Goal: Task Accomplishment & Management: Manage account settings

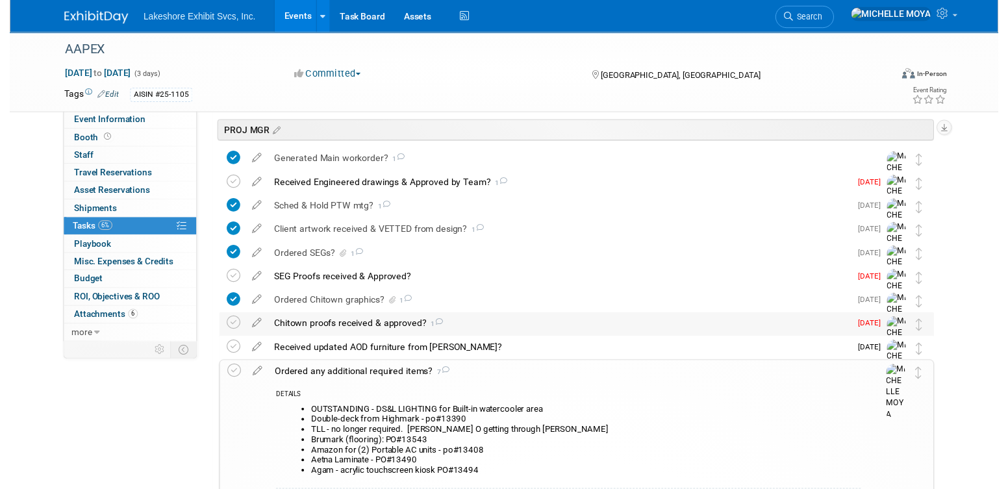
scroll to position [390, 0]
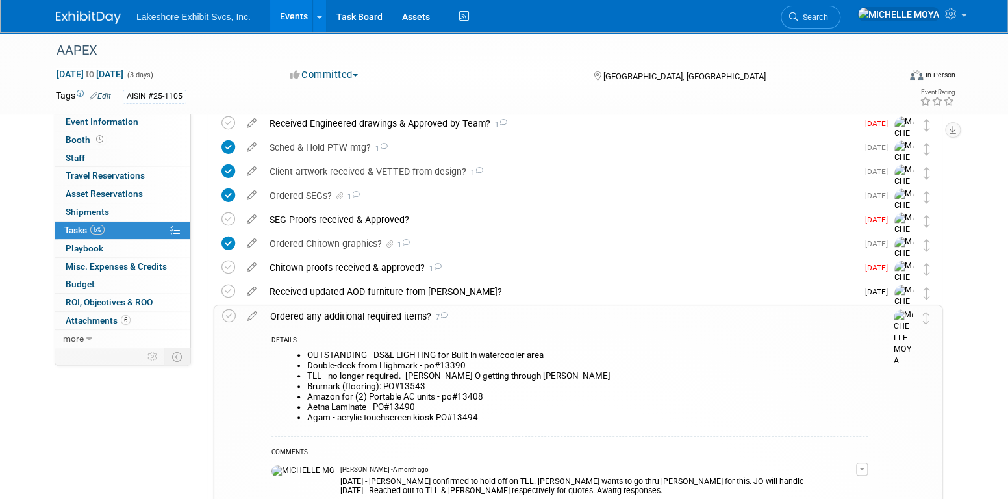
click at [337, 318] on div "Ordered any additional required items? 7" at bounding box center [566, 316] width 604 height 22
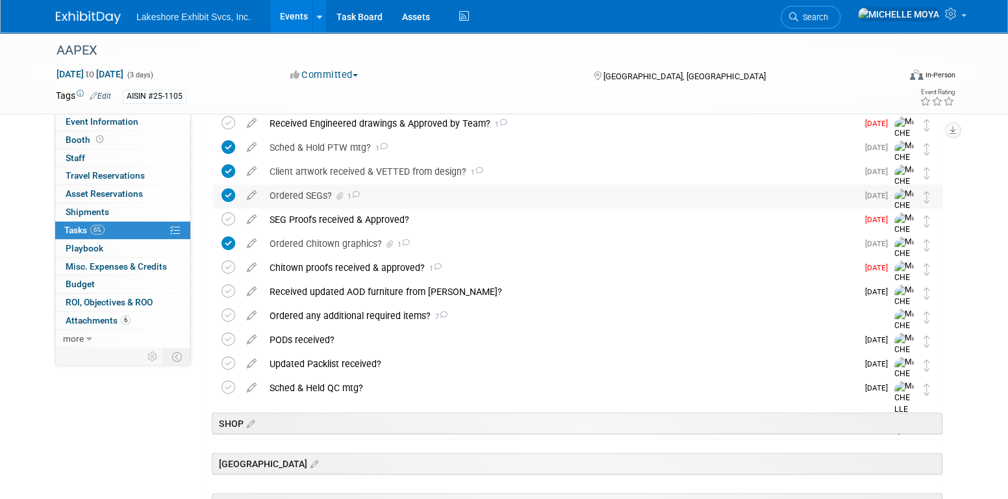
click at [311, 197] on div "Ordered SEGs? 1" at bounding box center [560, 196] width 594 height 22
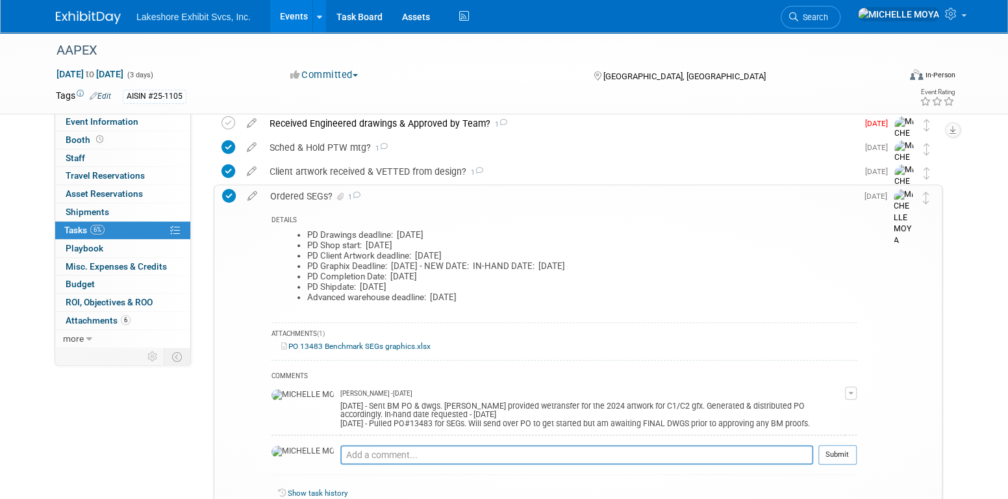
click at [288, 197] on div "Ordered SEGs? 1" at bounding box center [560, 196] width 593 height 22
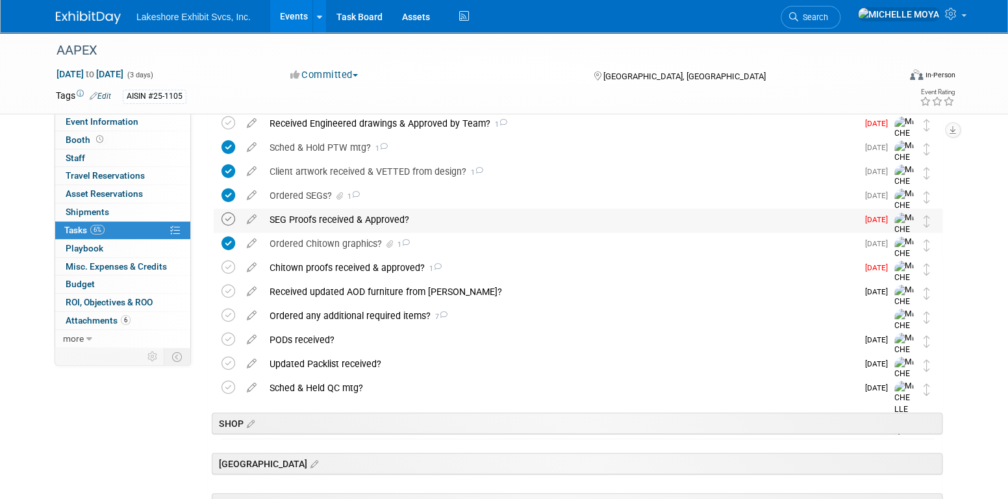
click at [229, 218] on icon at bounding box center [229, 219] width 14 height 14
click at [293, 214] on div "SEG Proofs received & Approved?" at bounding box center [560, 220] width 594 height 22
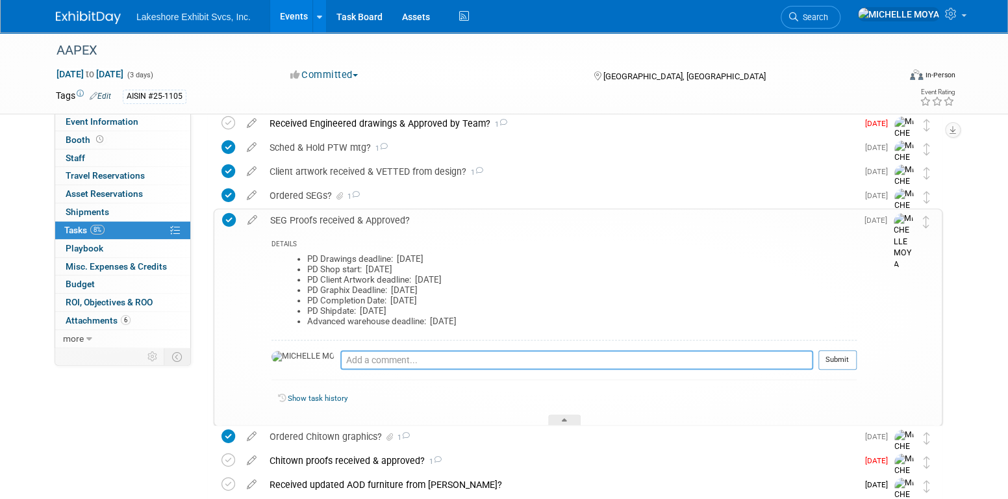
click at [344, 359] on textarea at bounding box center [576, 359] width 473 height 19
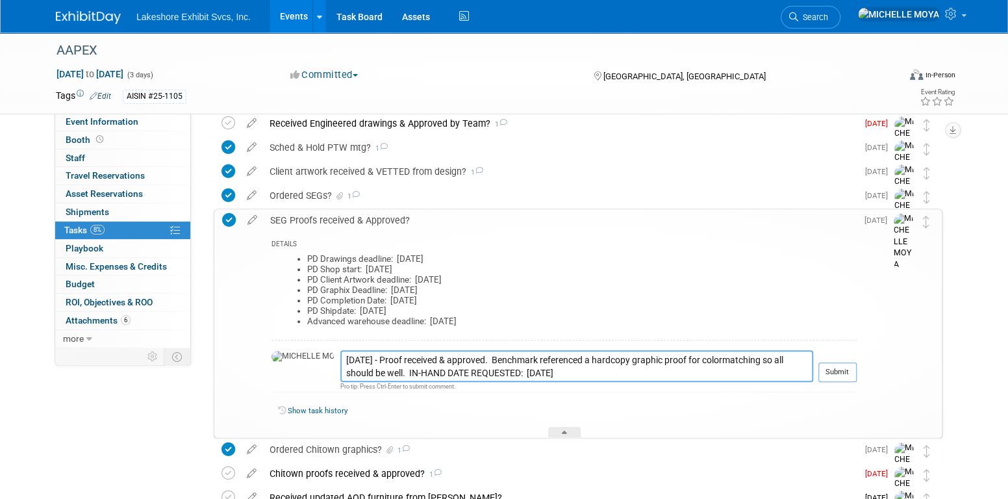
type textarea "[DATE] - Proof received & approved. Benchmark referenced a hardcopy graphic pro…"
click at [855, 363] on tr "SEG Proofs received & Approved? DETAILS PD Drawings deadline: [DATE] PD Shop st…" at bounding box center [578, 323] width 712 height 228
click at [842, 360] on td "Submit" at bounding box center [835, 371] width 44 height 42
click at [841, 374] on button "Submit" at bounding box center [838, 372] width 38 height 19
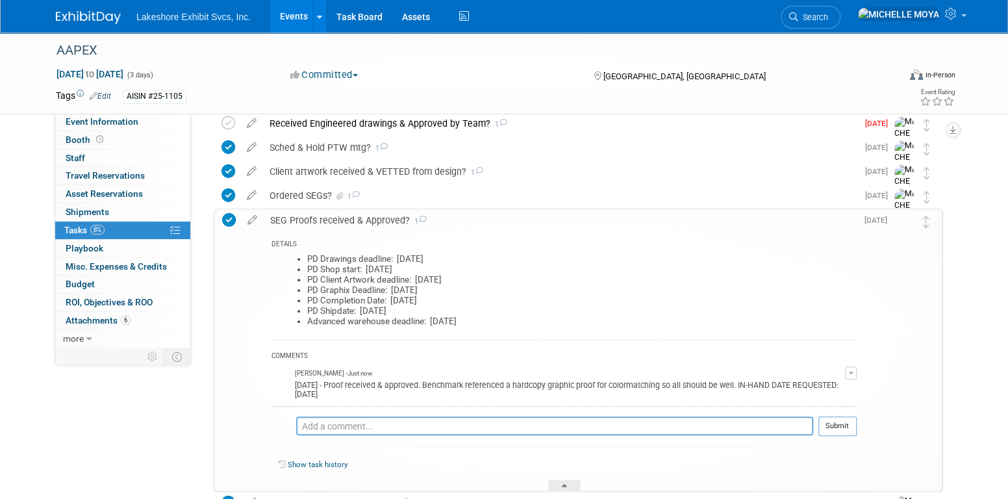
click at [384, 223] on div "SEG Proofs received & Approved? 1" at bounding box center [560, 220] width 593 height 22
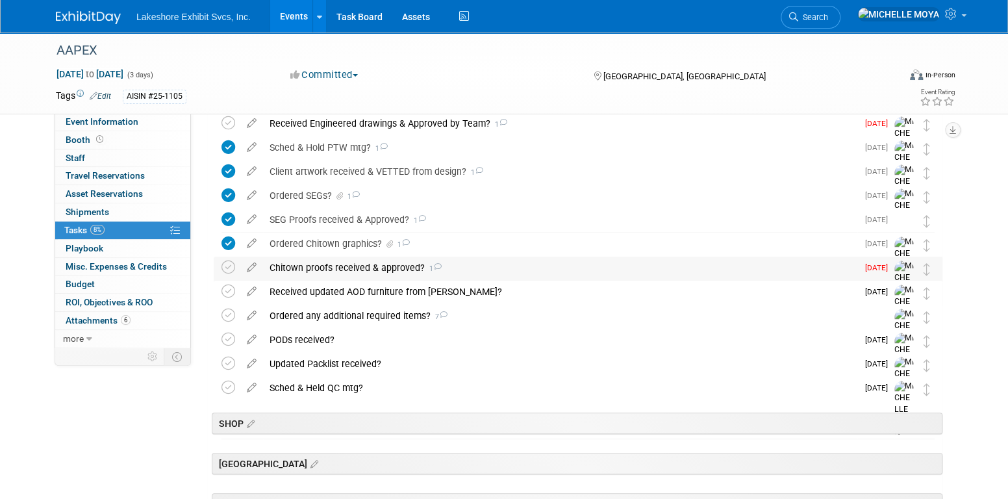
click at [366, 265] on div "Chitown proofs received & approved? 1" at bounding box center [560, 268] width 594 height 22
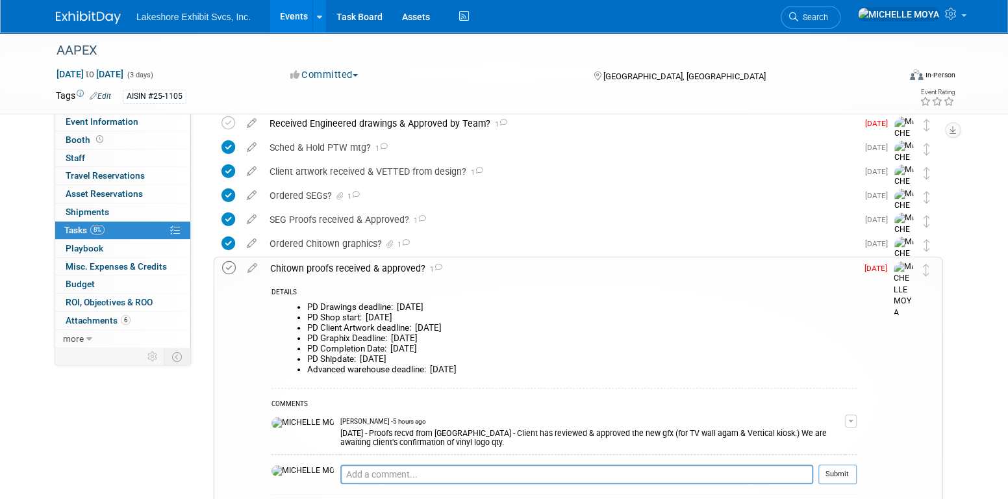
click at [231, 270] on icon at bounding box center [229, 268] width 14 height 14
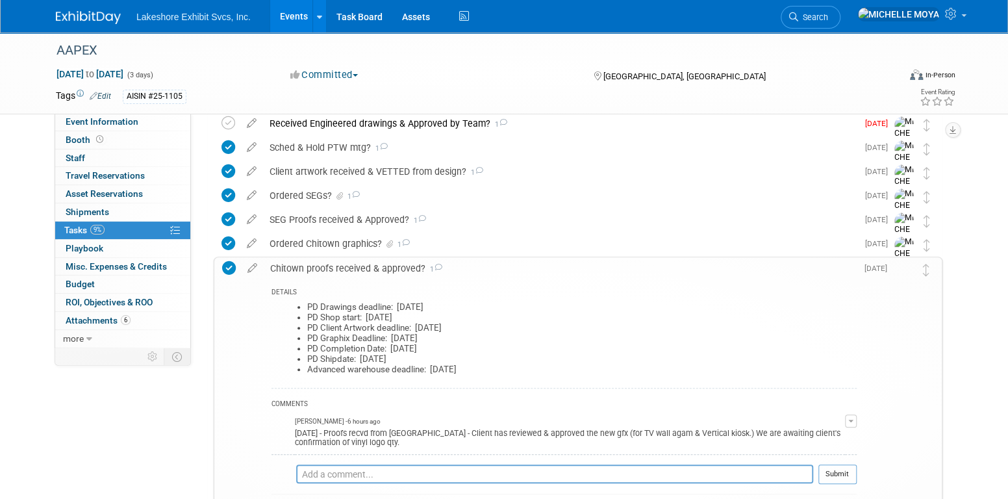
click at [854, 419] on button "button" at bounding box center [851, 420] width 12 height 13
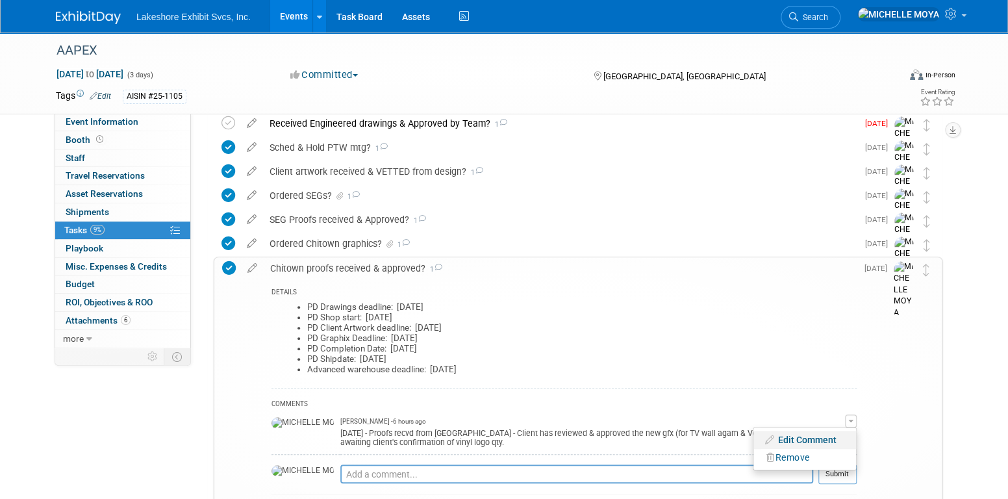
drag, startPoint x: 822, startPoint y: 439, endPoint x: 809, endPoint y: 436, distance: 13.9
click at [822, 438] on link "Edit Comment" at bounding box center [805, 440] width 103 height 18
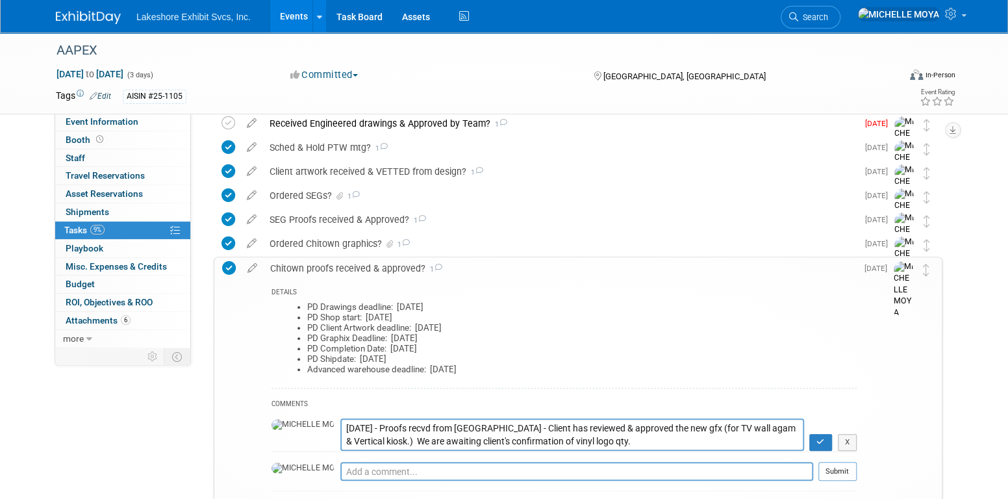
click at [340, 429] on textarea "[DATE] - Proofs recvd from [GEOGRAPHIC_DATA] - Client has reviewed & approved t…" at bounding box center [572, 434] width 464 height 32
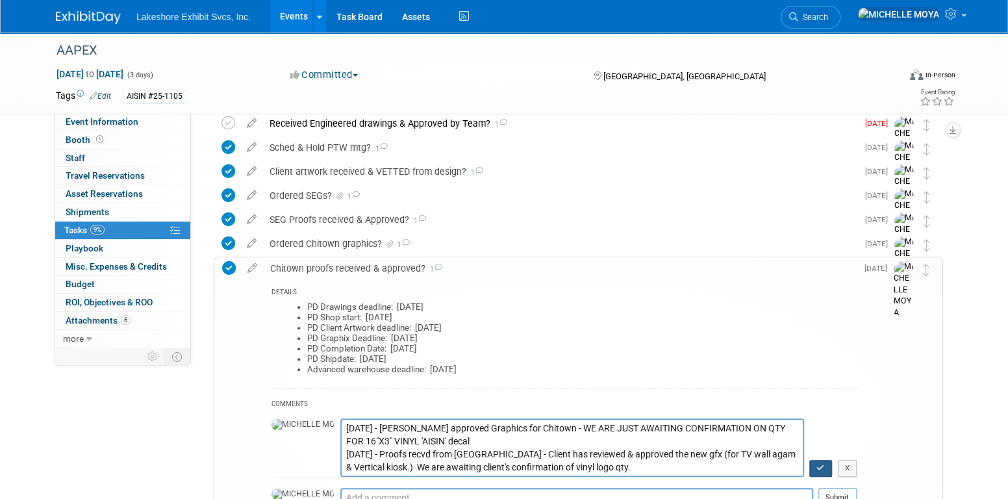
type textarea "[DATE] - [PERSON_NAME] approved Graphics for Chitown - WE ARE JUST AWAITING CON…"
click at [824, 462] on button "button" at bounding box center [821, 468] width 23 height 17
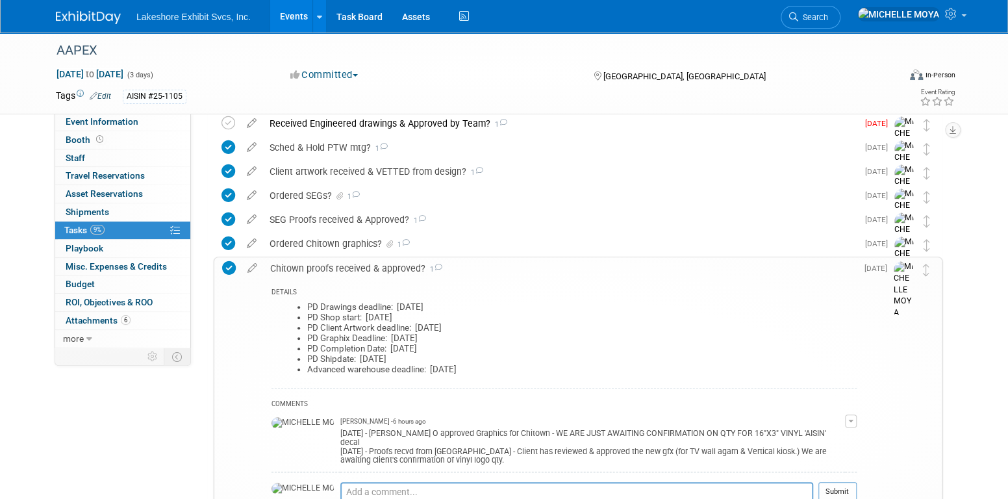
click at [342, 266] on div "Chitown proofs received & approved? 1" at bounding box center [560, 268] width 593 height 22
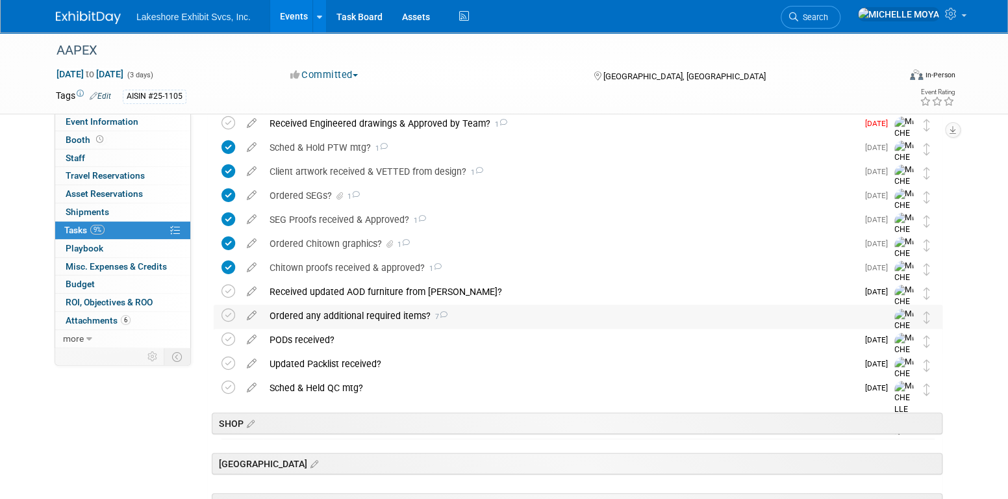
click at [378, 310] on div "Ordered any additional required items? 7" at bounding box center [566, 316] width 606 height 22
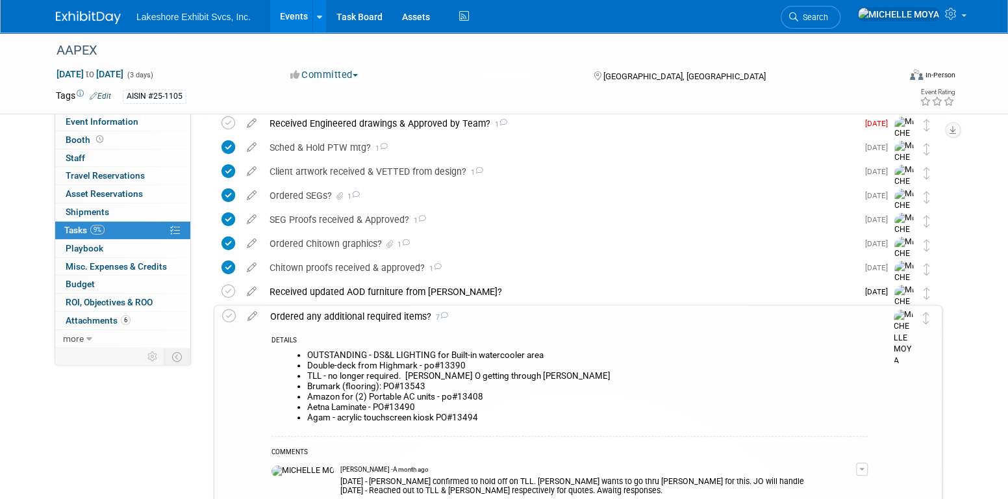
click at [378, 310] on div "Ordered any additional required items? 7" at bounding box center [566, 316] width 604 height 22
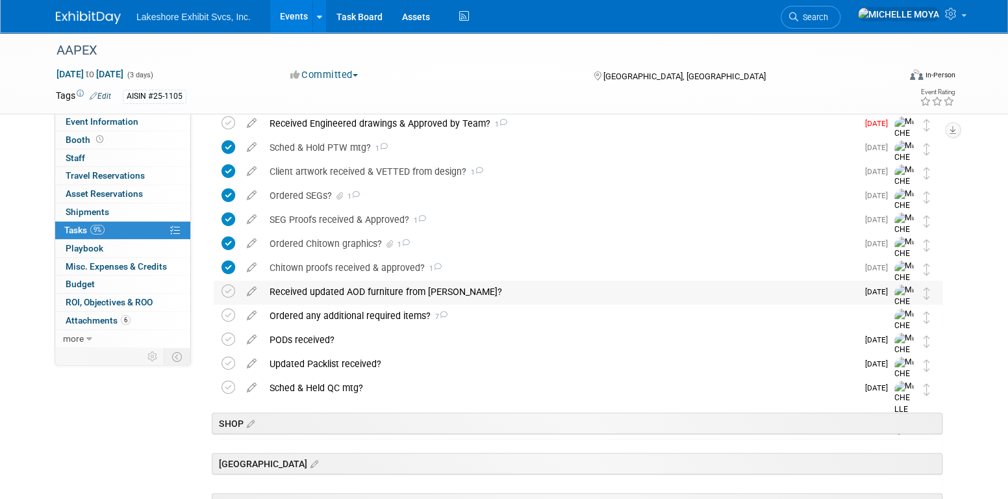
click at [390, 289] on div "Received updated AOD furniture from [PERSON_NAME]?" at bounding box center [560, 292] width 594 height 22
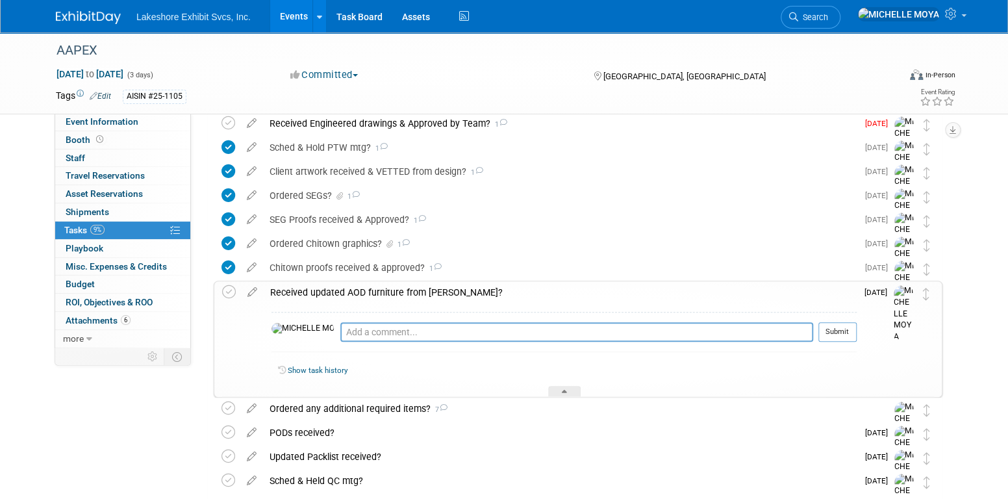
click at [381, 290] on div "Received updated AOD furniture from [PERSON_NAME]?" at bounding box center [560, 292] width 593 height 22
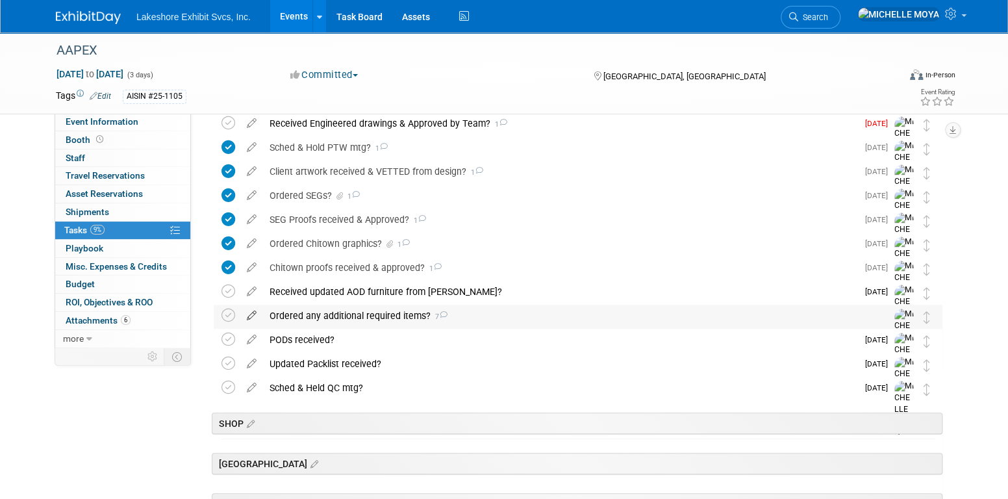
click at [254, 312] on icon at bounding box center [251, 313] width 23 height 16
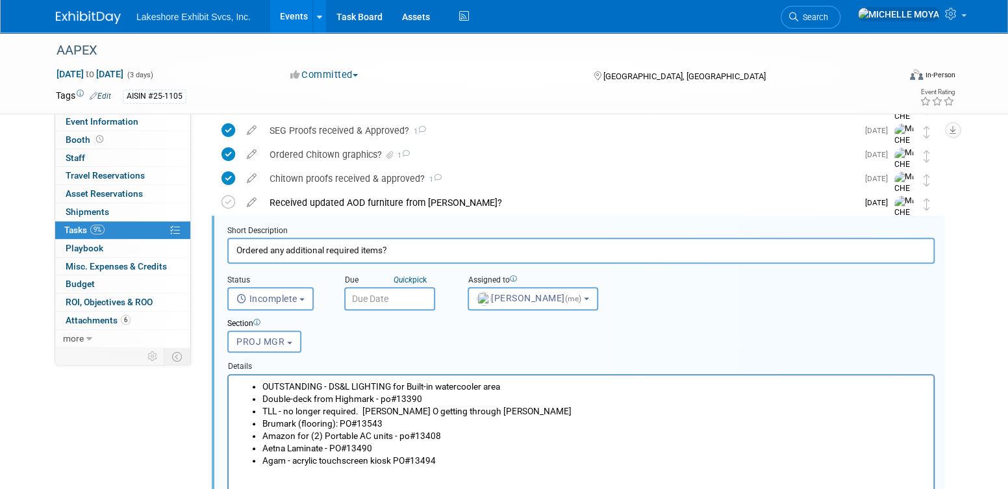
scroll to position [504, 0]
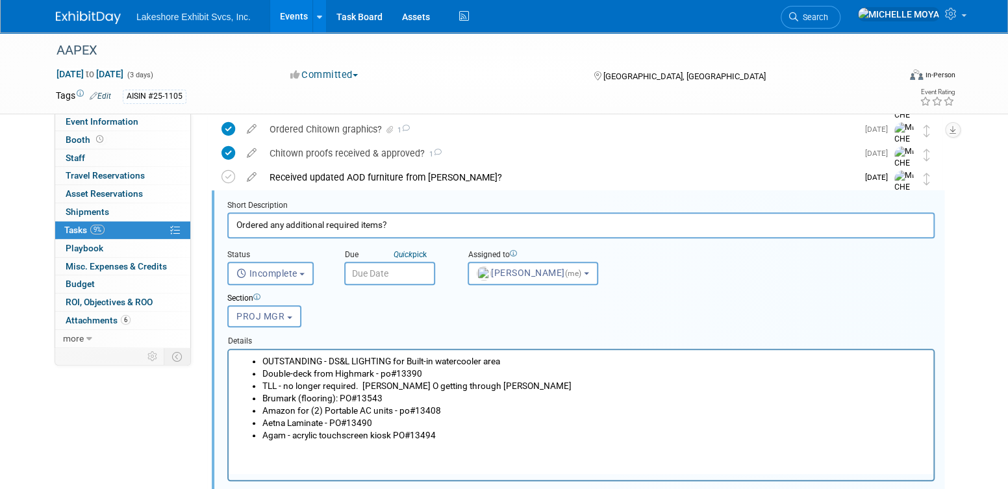
click at [384, 274] on input "text" at bounding box center [389, 273] width 91 height 23
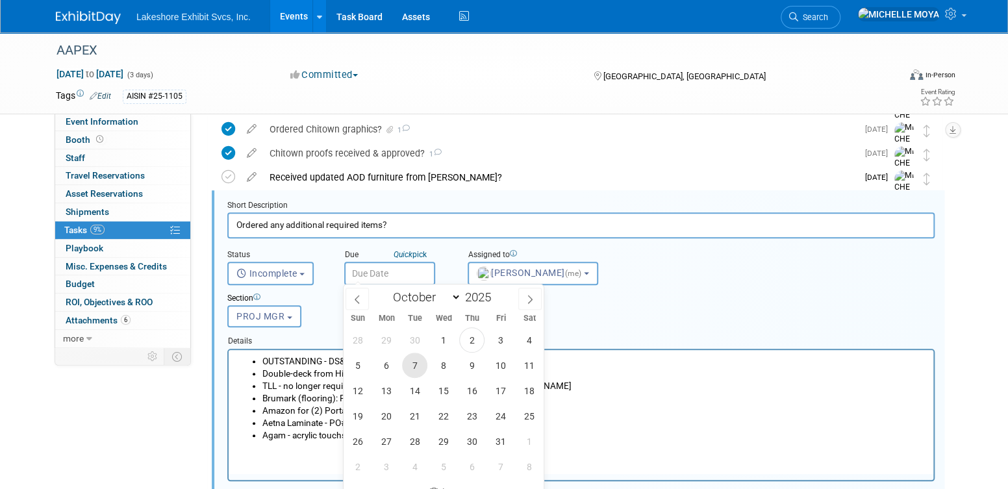
click at [411, 365] on span "7" at bounding box center [414, 365] width 25 height 25
type input "[DATE]"
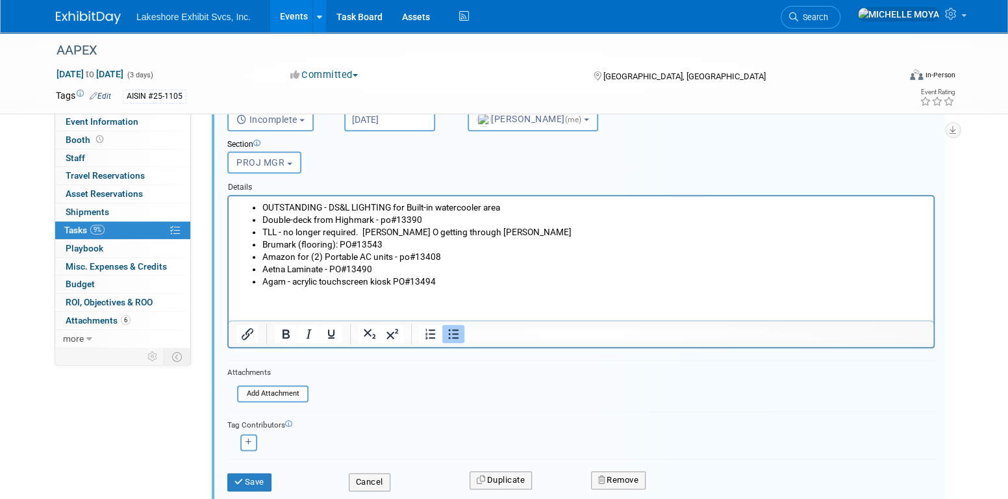
scroll to position [699, 0]
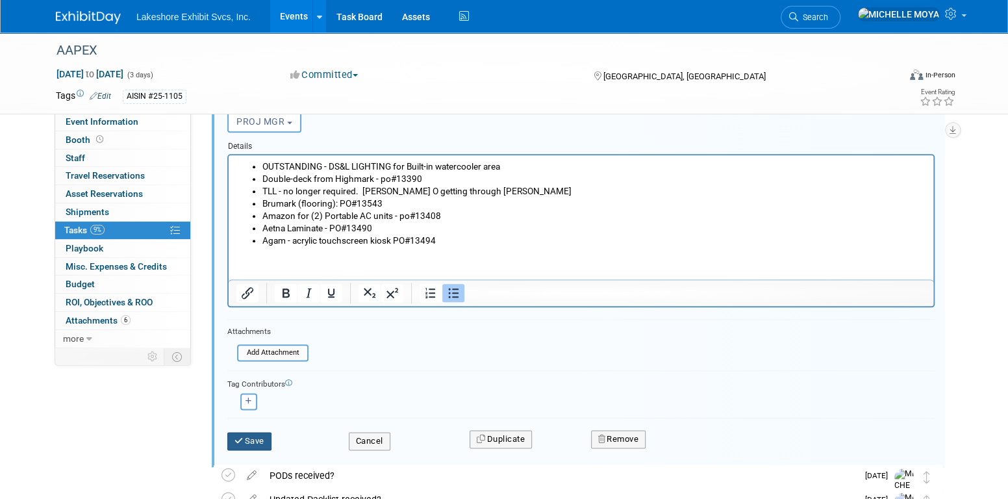
click at [257, 439] on button "Save" at bounding box center [249, 441] width 44 height 18
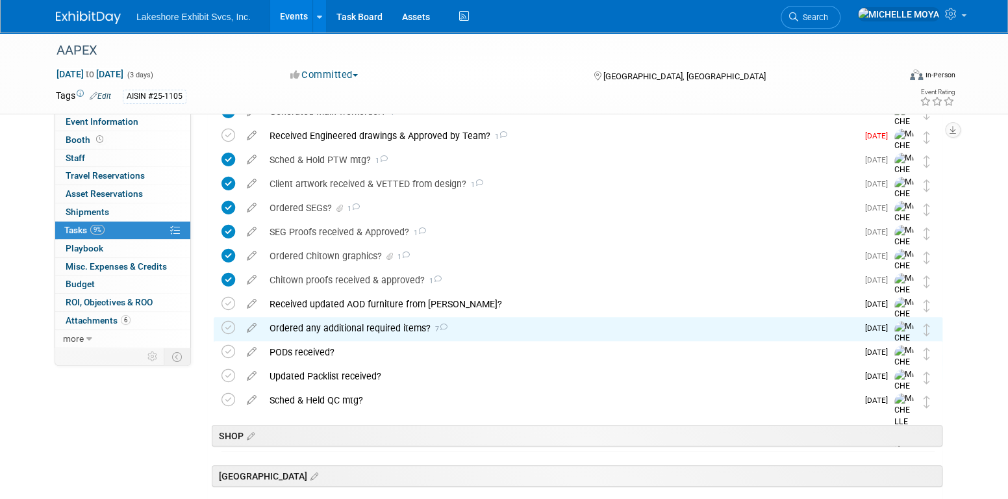
scroll to position [377, 0]
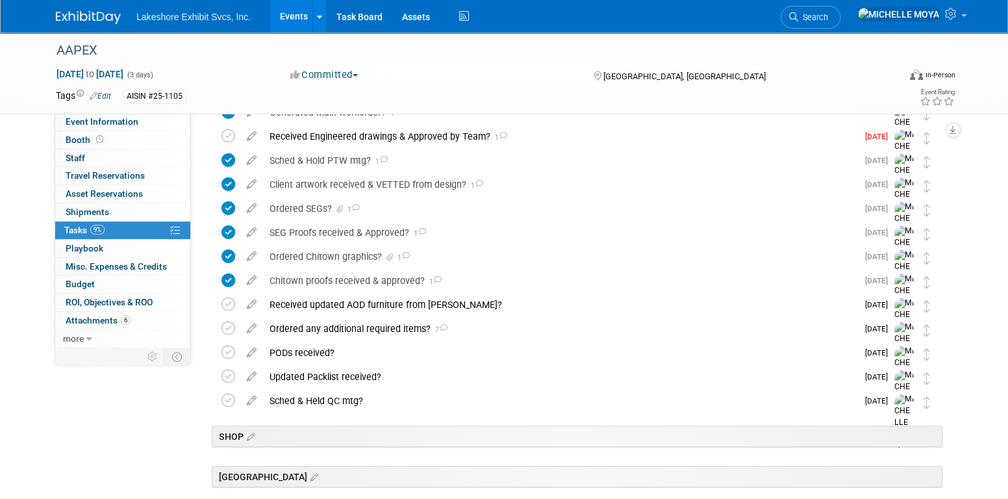
click at [152, 223] on link "9% Tasks 9%" at bounding box center [122, 231] width 135 height 18
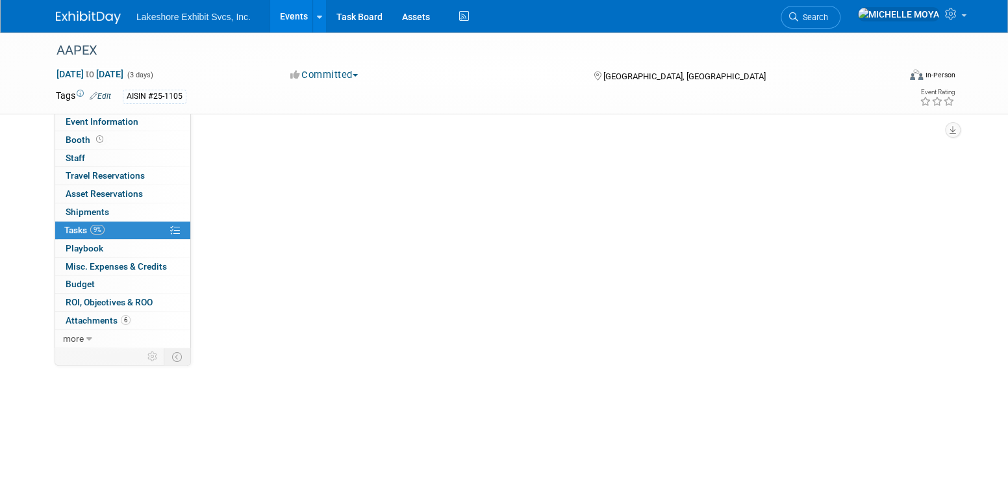
scroll to position [0, 0]
